Goal: Information Seeking & Learning: Learn about a topic

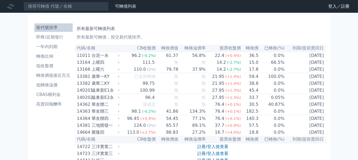
click at [96, 58] on div "台泥一永" at bounding box center [105, 55] width 27 height 6
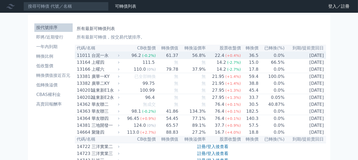
click at [99, 56] on div "台泥一永" at bounding box center [105, 55] width 27 height 6
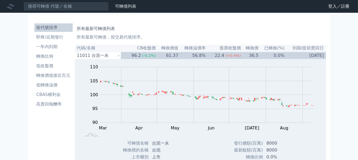
drag, startPoint x: 86, startPoint y: 42, endPoint x: 80, endPoint y: 38, distance: 6.9
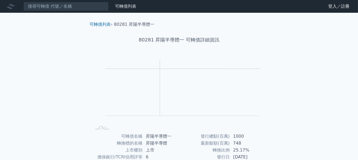
scroll to position [26, 0]
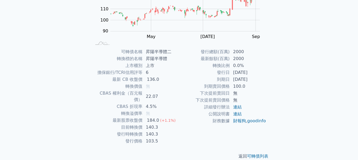
scroll to position [86, 0]
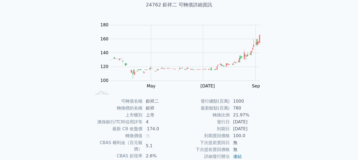
scroll to position [26, 0]
